Goal: Task Accomplishment & Management: Complete application form

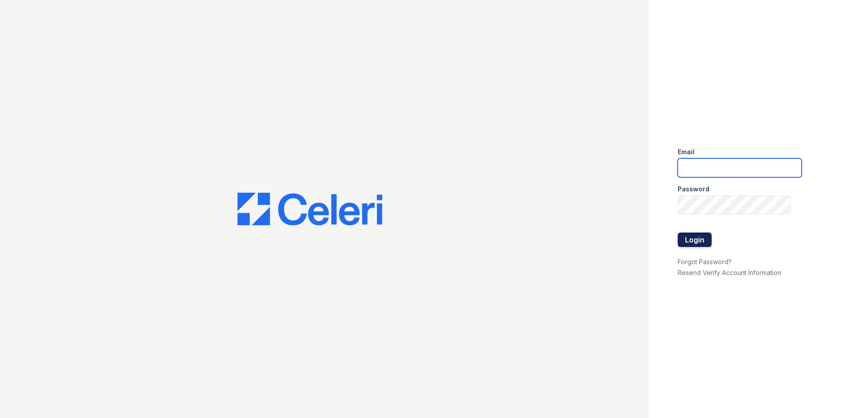
type input "[EMAIL_ADDRESS][DOMAIN_NAME]"
click at [688, 243] on button "Login" at bounding box center [695, 240] width 34 height 14
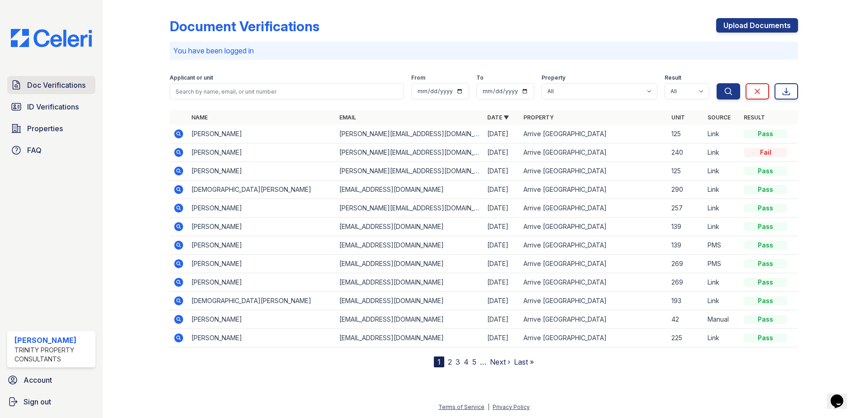
click at [45, 87] on span "Doc Verifications" at bounding box center [56, 85] width 58 height 11
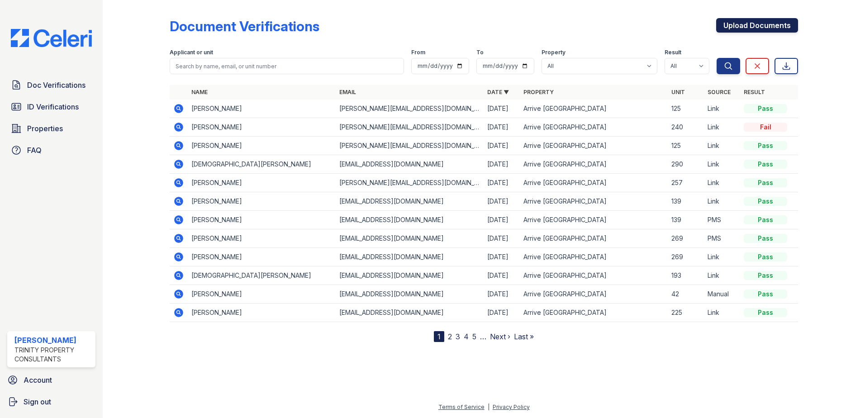
click at [742, 25] on link "Upload Documents" at bounding box center [757, 25] width 82 height 14
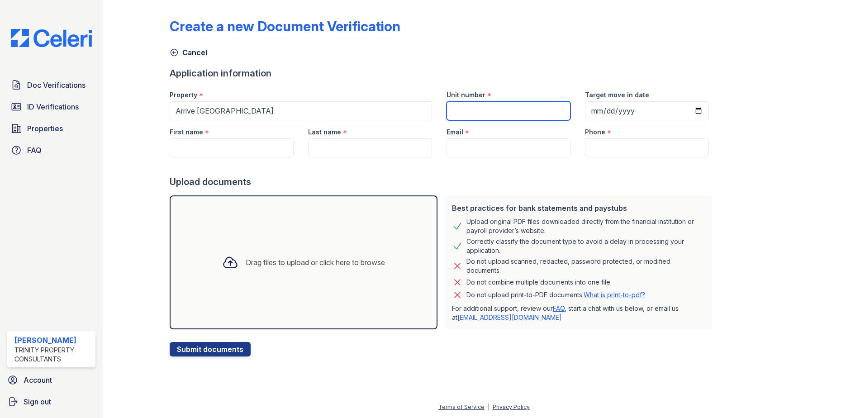
click at [515, 112] on input "Unit number" at bounding box center [508, 110] width 124 height 19
type input "19"
click at [642, 113] on input "Target move in date" at bounding box center [647, 110] width 124 height 19
click at [689, 114] on input "Target move in date" at bounding box center [647, 110] width 124 height 19
type input "[DATE]"
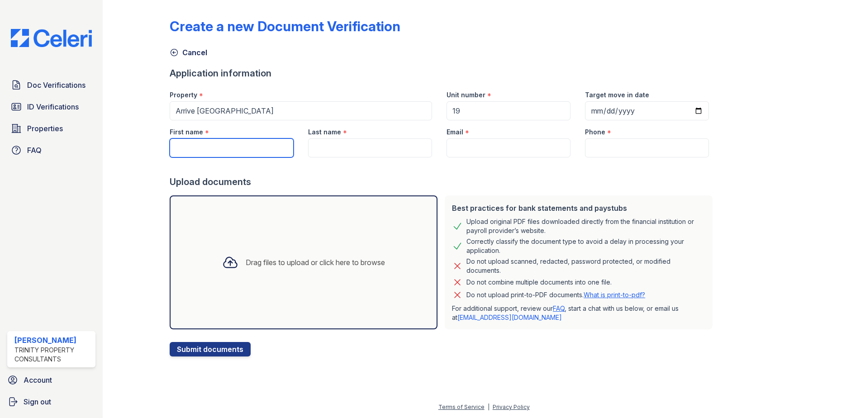
click at [202, 146] on input "First name" at bounding box center [232, 147] width 124 height 19
type input "[PERSON_NAME]"
type input "[EMAIL_ADDRESS][DOMAIN_NAME]"
type input "[PHONE_NUMBER]"
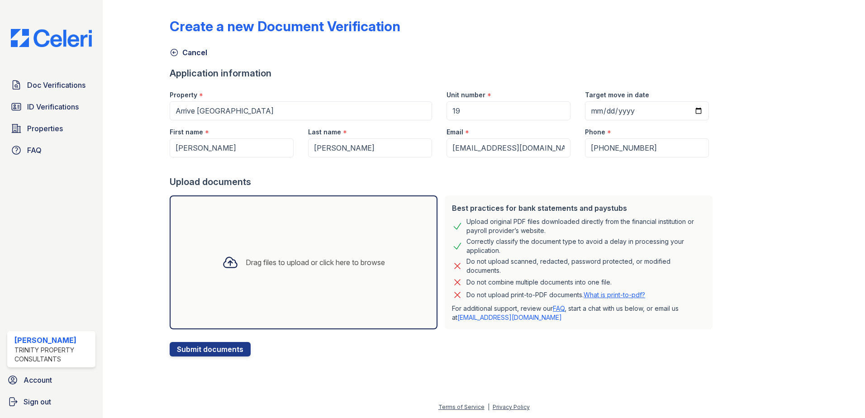
click at [583, 179] on div "Upload documents" at bounding box center [443, 182] width 546 height 13
click at [189, 354] on button "Submit documents" at bounding box center [210, 349] width 81 height 14
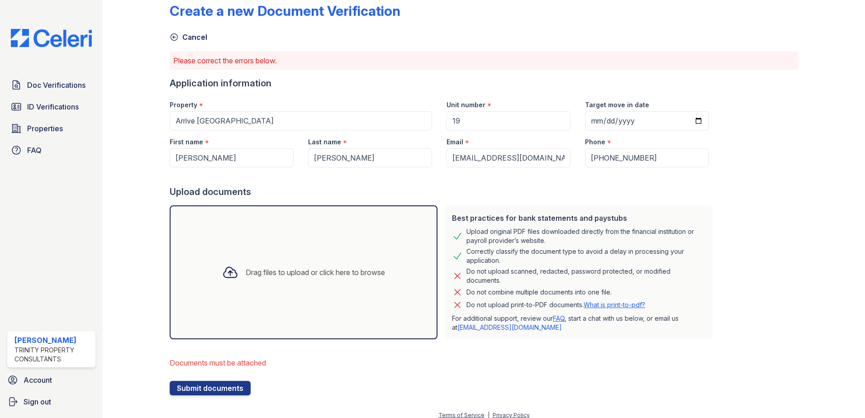
scroll to position [24, 0]
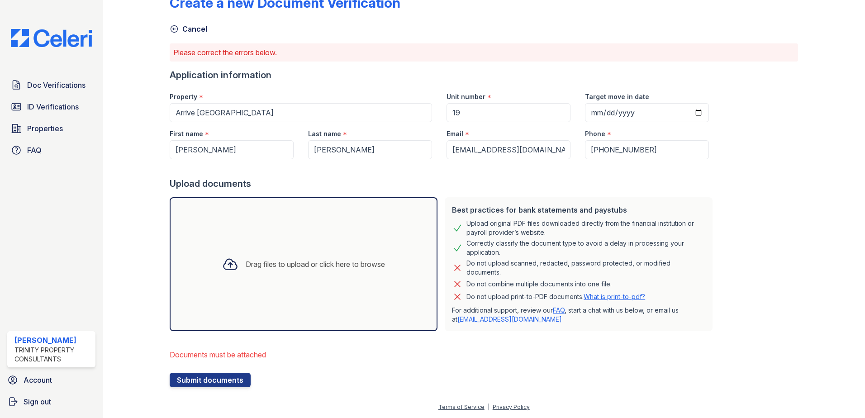
click at [294, 257] on div "Drag files to upload or click here to browse" at bounding box center [303, 264] width 177 height 31
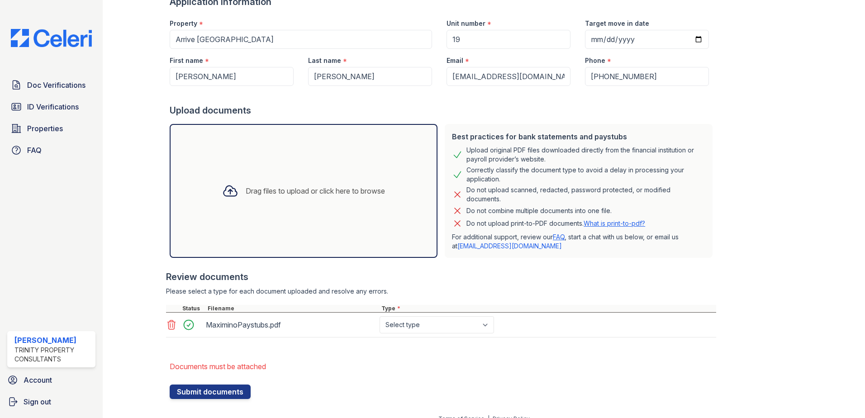
scroll to position [106, 0]
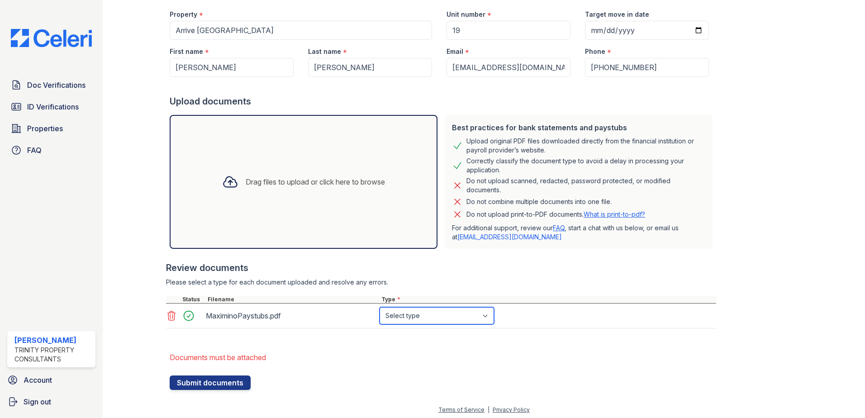
click at [401, 316] on select "Select type Paystub Bank Statement Offer Letter Tax Documents Benefit Award Let…" at bounding box center [437, 315] width 114 height 17
select select "paystub"
click at [380, 307] on select "Select type Paystub Bank Statement Offer Letter Tax Documents Benefit Award Let…" at bounding box center [437, 315] width 114 height 17
click at [206, 382] on button "Submit documents" at bounding box center [210, 382] width 81 height 14
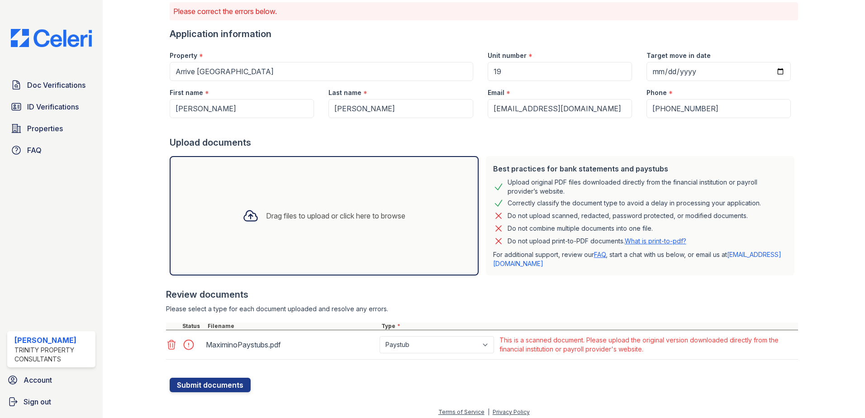
scroll to position [70, 0]
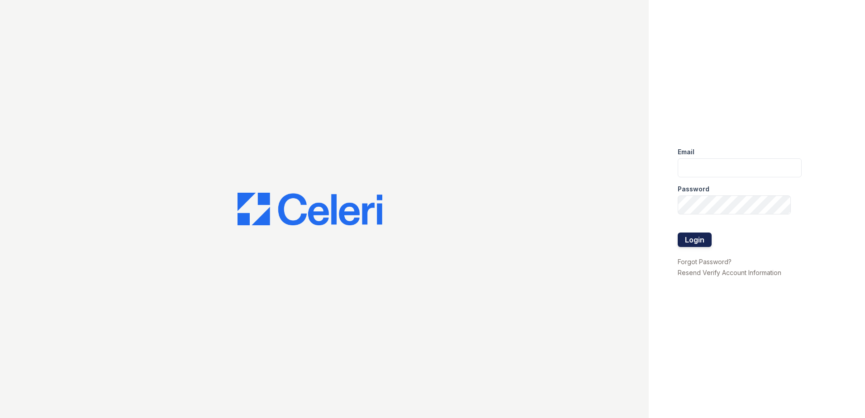
type input "[EMAIL_ADDRESS][DOMAIN_NAME]"
click at [691, 241] on button "Login" at bounding box center [695, 240] width 34 height 14
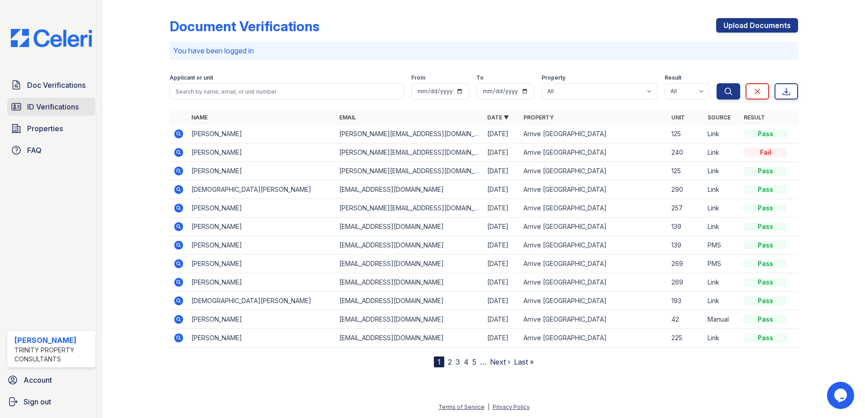
click at [64, 106] on span "ID Verifications" at bounding box center [53, 106] width 52 height 11
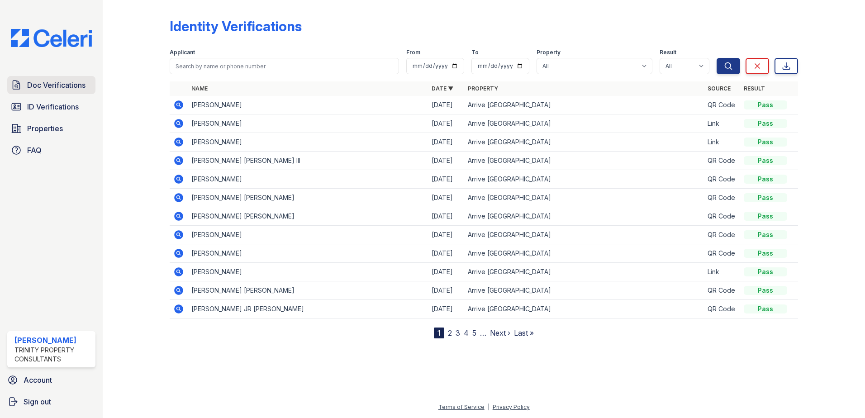
click at [51, 90] on span "Doc Verifications" at bounding box center [56, 85] width 58 height 11
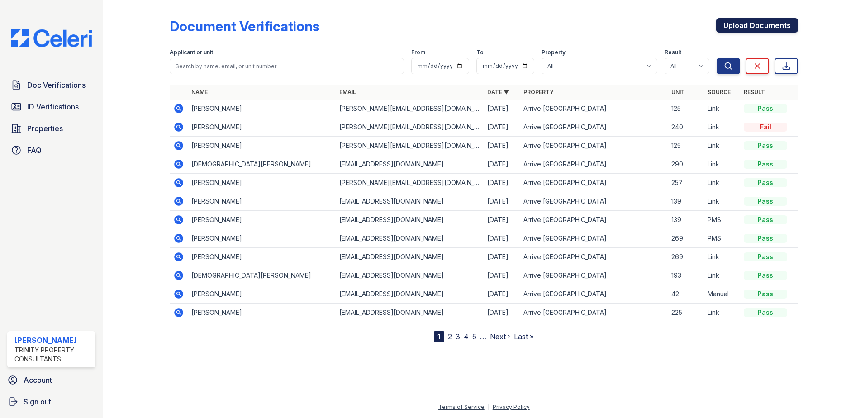
click at [771, 22] on link "Upload Documents" at bounding box center [757, 25] width 82 height 14
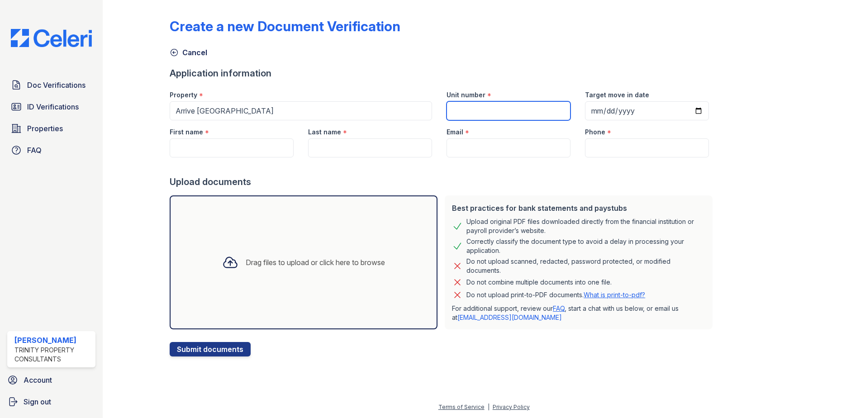
click at [471, 113] on input "Unit number" at bounding box center [508, 110] width 124 height 19
type input "19"
click at [622, 111] on input "Target move in date" at bounding box center [647, 110] width 124 height 19
click at [685, 111] on input "Target move in date" at bounding box center [647, 110] width 124 height 19
type input "2025-10-03"
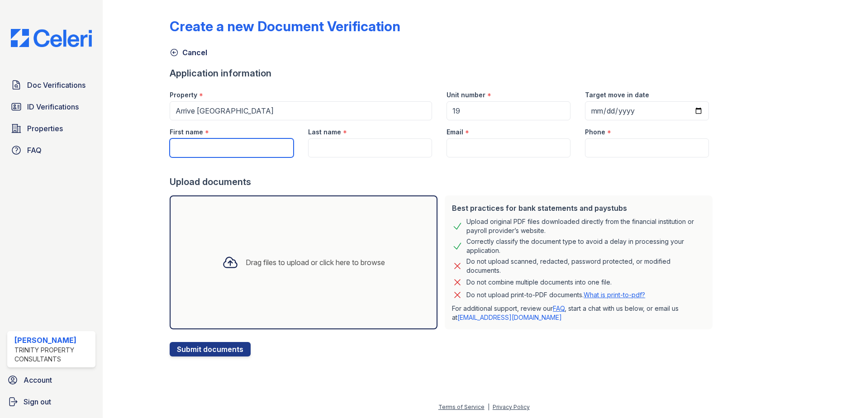
click at [211, 144] on input "First name" at bounding box center [232, 147] width 124 height 19
type input "Jose"
type input "Corlin-Lopez"
type input "Carlin_123lopez@icloud.com"
type input "6154739112"
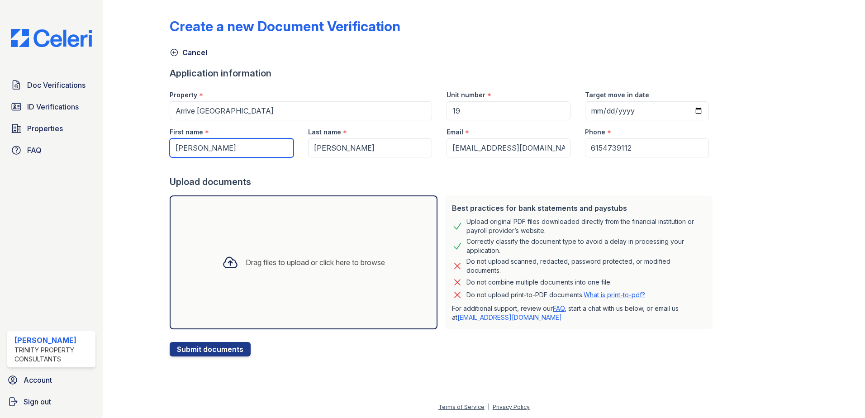
type input "Jose"
click at [334, 147] on input "Corlin-Lopez" at bounding box center [370, 147] width 124 height 19
click at [318, 147] on input "Corlin Lopez" at bounding box center [370, 147] width 124 height 19
type input "Carlin Lopez"
click at [389, 180] on div "Upload documents" at bounding box center [443, 182] width 546 height 13
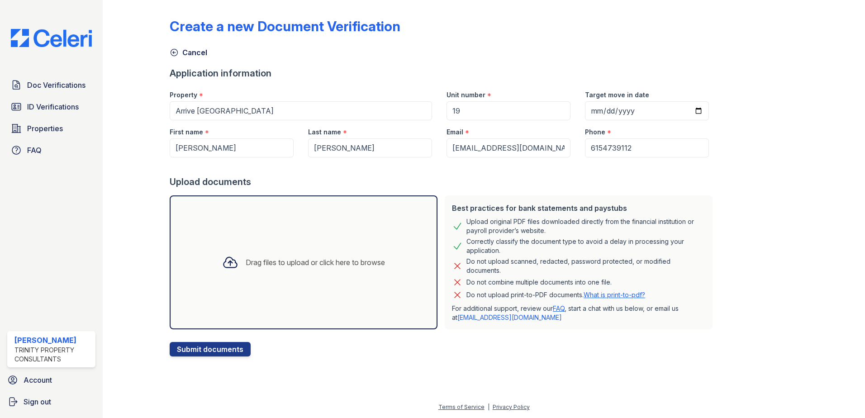
click at [286, 263] on div "Drag files to upload or click here to browse" at bounding box center [315, 262] width 139 height 11
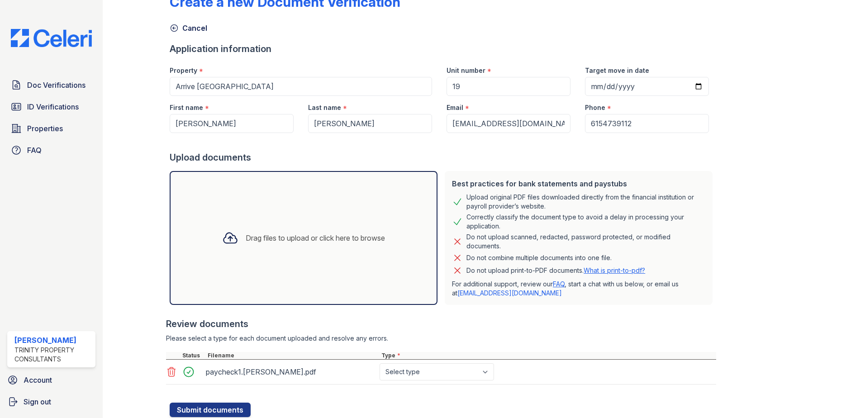
scroll to position [54, 0]
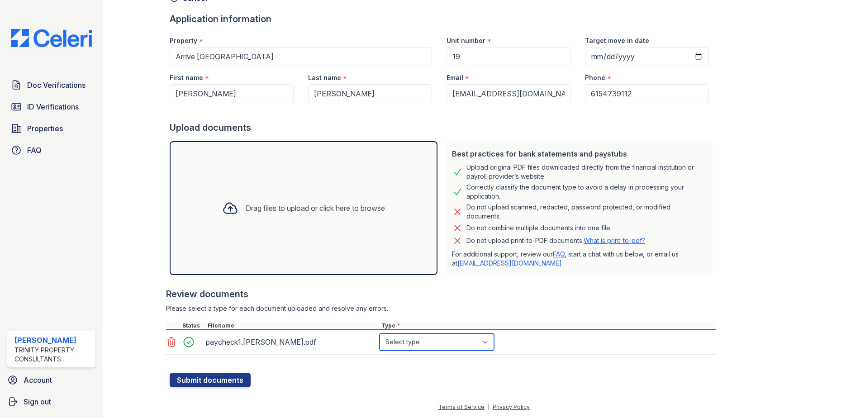
click at [445, 342] on select "Select type Paystub Bank Statement Offer Letter Tax Documents Benefit Award Let…" at bounding box center [437, 341] width 114 height 17
select select "paystub"
click at [380, 333] on select "Select type Paystub Bank Statement Offer Letter Tax Documents Benefit Award Let…" at bounding box center [437, 341] width 114 height 17
click at [300, 210] on div "Drag files to upload or click here to browse" at bounding box center [315, 208] width 139 height 11
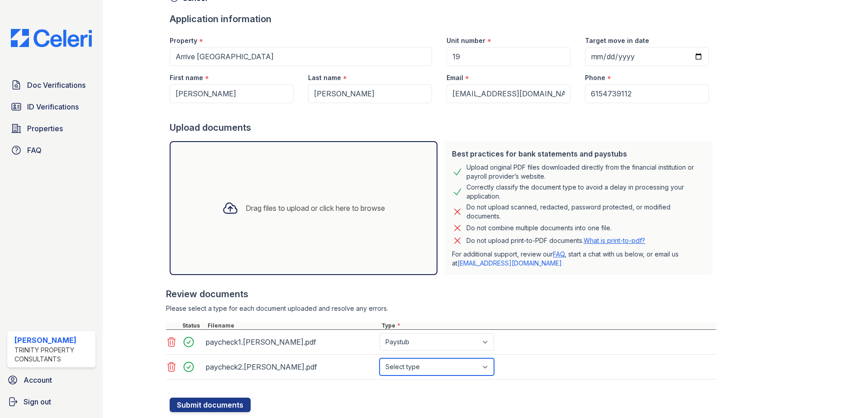
click at [487, 369] on select "Select type Paystub Bank Statement Offer Letter Tax Documents Benefit Award Let…" at bounding box center [437, 366] width 114 height 17
select select "paystub"
click at [380, 358] on select "Select type Paystub Bank Statement Offer Letter Tax Documents Benefit Award Let…" at bounding box center [437, 366] width 114 height 17
click at [246, 206] on div "Drag files to upload or click here to browse" at bounding box center [315, 208] width 139 height 11
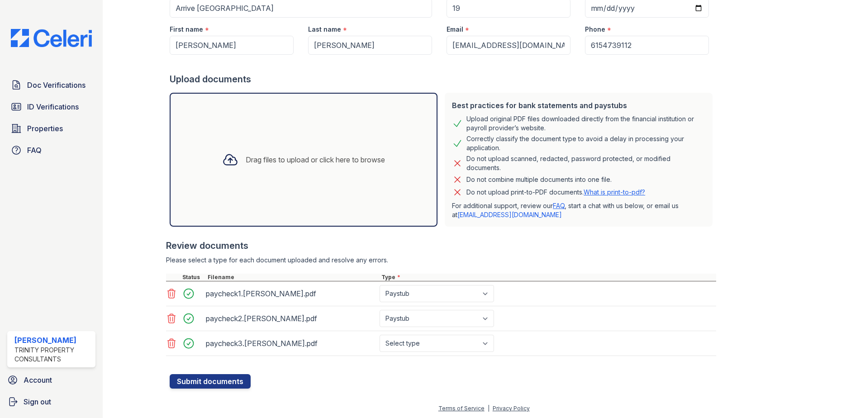
scroll to position [104, 0]
click at [484, 344] on select "Select type Paystub Bank Statement Offer Letter Tax Documents Benefit Award Let…" at bounding box center [437, 341] width 114 height 17
select select "paystub"
click at [380, 333] on select "Select type Paystub Bank Statement Offer Letter Tax Documents Benefit Award Let…" at bounding box center [437, 341] width 114 height 17
click at [306, 148] on div "Drag files to upload or click here to browse" at bounding box center [303, 158] width 177 height 31
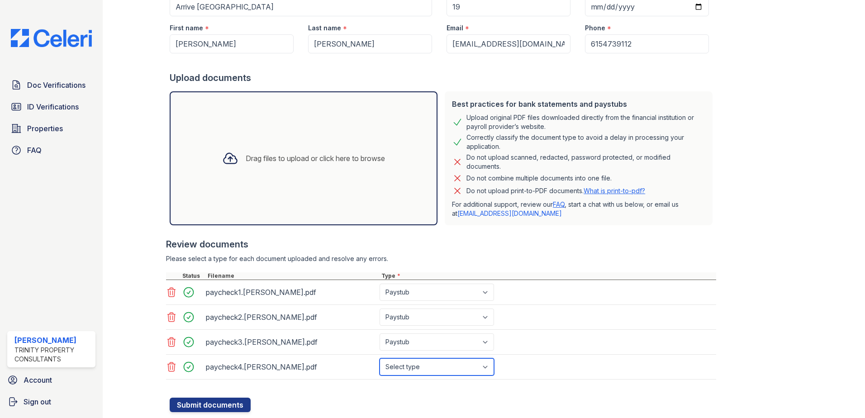
click at [486, 368] on select "Select type Paystub Bank Statement Offer Letter Tax Documents Benefit Award Let…" at bounding box center [437, 366] width 114 height 17
select select "paystub"
click at [380, 358] on select "Select type Paystub Bank Statement Offer Letter Tax Documents Benefit Award Let…" at bounding box center [437, 366] width 114 height 17
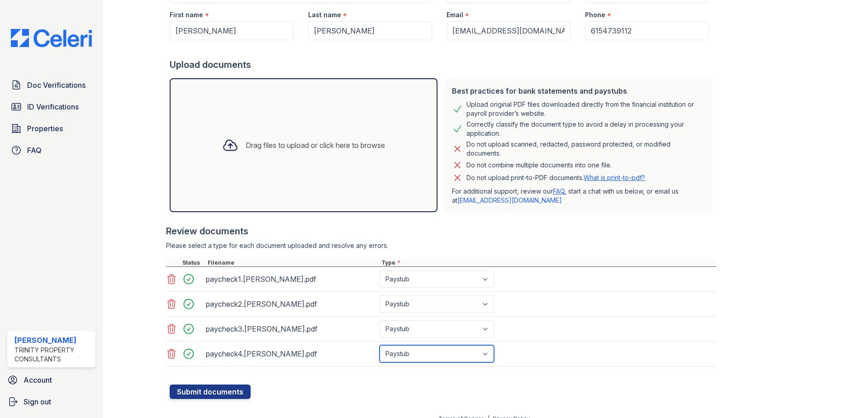
scroll to position [129, 0]
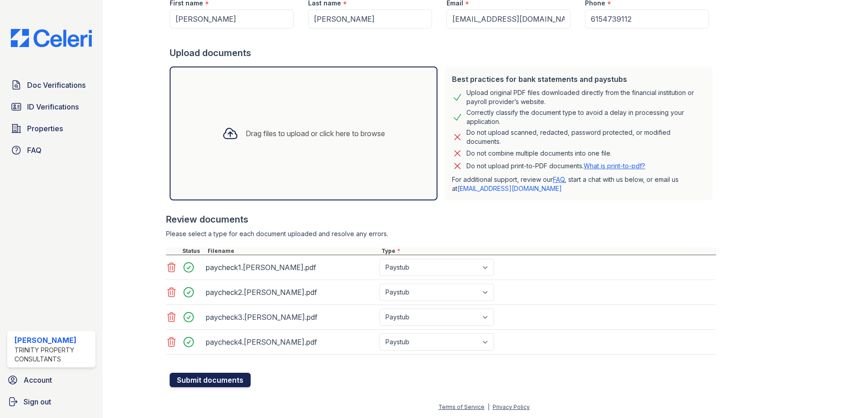
click at [211, 384] on button "Submit documents" at bounding box center [210, 380] width 81 height 14
